Goal: Submit feedback/report problem

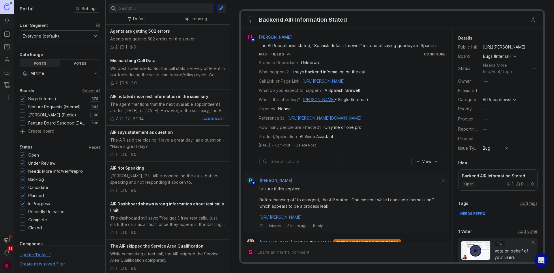
click at [157, 5] on input "text" at bounding box center [165, 8] width 92 height 6
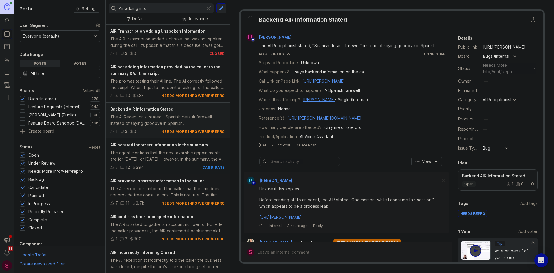
click at [157, 145] on span "AIR notated incorrect information in the summary." at bounding box center [159, 144] width 99 height 5
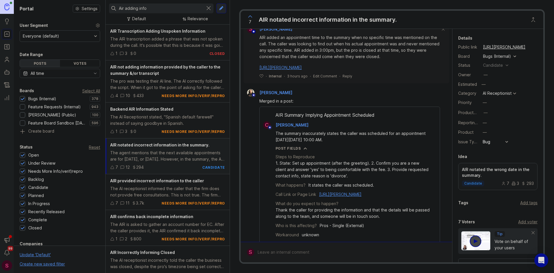
scroll to position [144, 0]
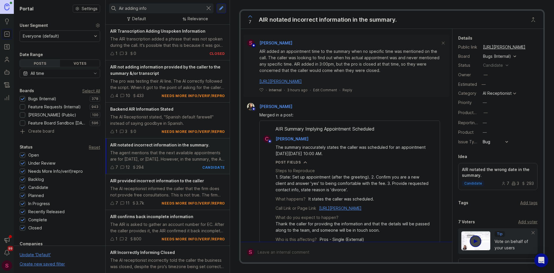
click at [157, 10] on input "Air adding info" at bounding box center [161, 8] width 84 height 6
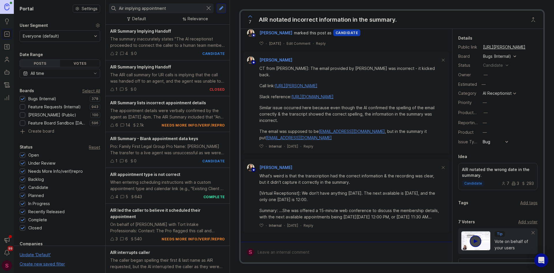
scroll to position [1280, 0]
type input "Air implying appointment"
click at [285, 253] on div at bounding box center [350, 251] width 193 height 11
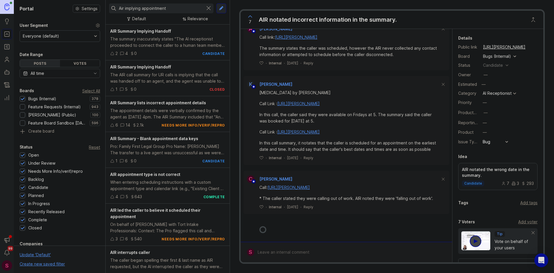
scroll to position [1006, 0]
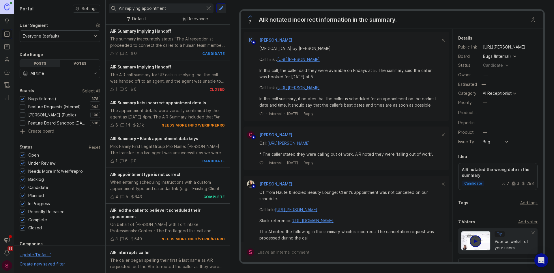
click at [284, 253] on div at bounding box center [350, 251] width 193 height 11
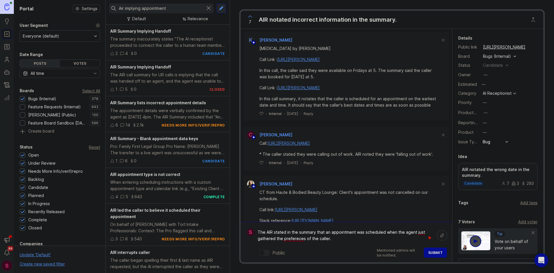
click at [338, 239] on textarea "The AIR stated in the summary that an appointment was scheduled when the agent …" at bounding box center [345, 234] width 183 height 17
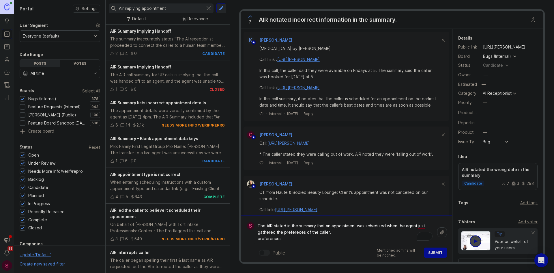
drag, startPoint x: 287, startPoint y: 239, endPoint x: 251, endPoint y: 239, distance: 36.1
click at [251, 239] on form "S The AIR stated in the summary that an appointment was scheduled when the agen…" at bounding box center [346, 238] width 211 height 47
click at [304, 233] on textarea "The AIR stated in the summary that an appointment was scheduled when the agent …" at bounding box center [345, 232] width 183 height 24
click at [339, 234] on textarea "The AIR stated in the summary that an appointment was scheduled when the agent …" at bounding box center [345, 232] width 183 height 24
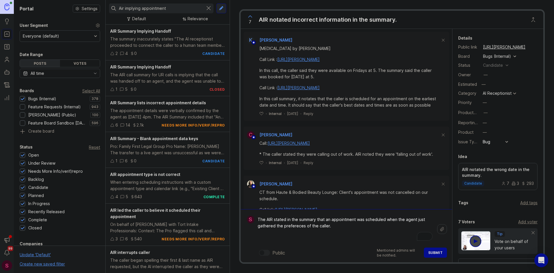
paste textarea "[URL][PERSON_NAME]"
click at [299, 220] on textarea "The AIR stated in the summary that an appointment was scheduled when the agent …" at bounding box center [345, 229] width 183 height 30
click at [324, 226] on textarea "The AIR stated in the summary that an appointment was scheduled when the agent …" at bounding box center [345, 229] width 183 height 30
type textarea "The AIR stated in the summary that an appointment was scheduled when the agent …"
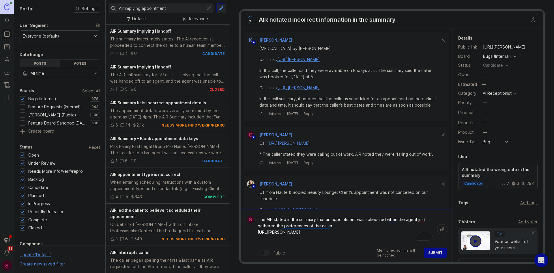
click at [434, 252] on span "Submit" at bounding box center [435, 252] width 14 height 4
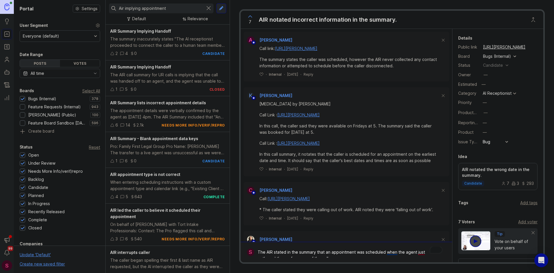
scroll to position [1061, 0]
